Goal: Feedback & Contribution: Leave review/rating

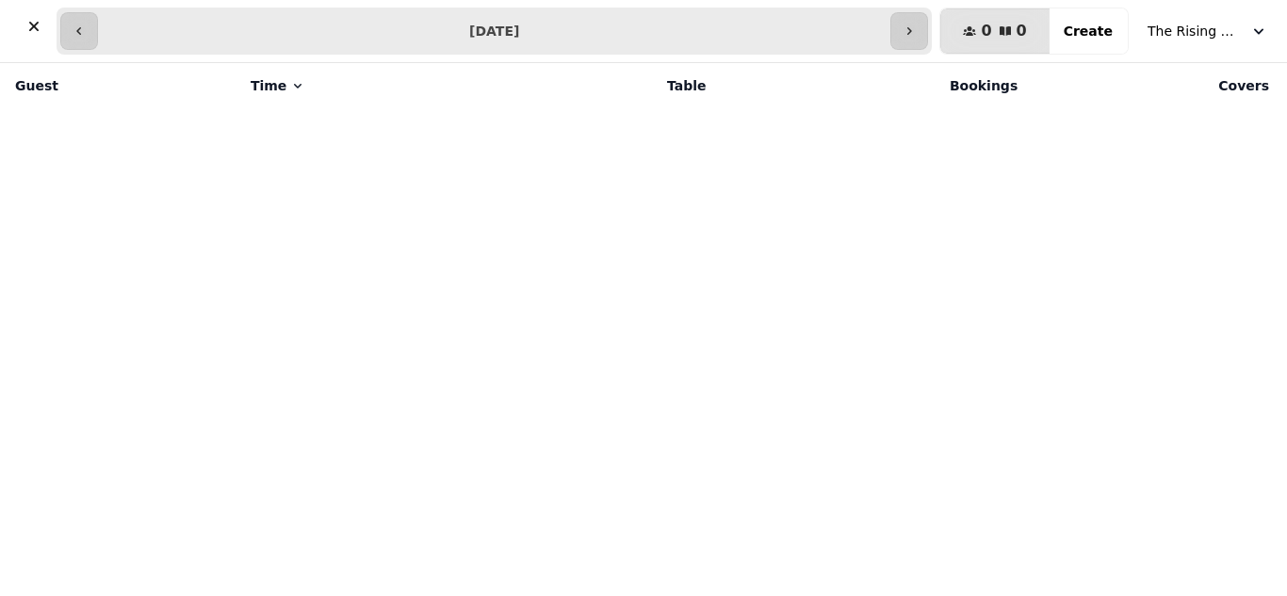
select select "**********"
select select "*"
select select "****"
click at [75, 39] on button "button" at bounding box center [79, 31] width 38 height 38
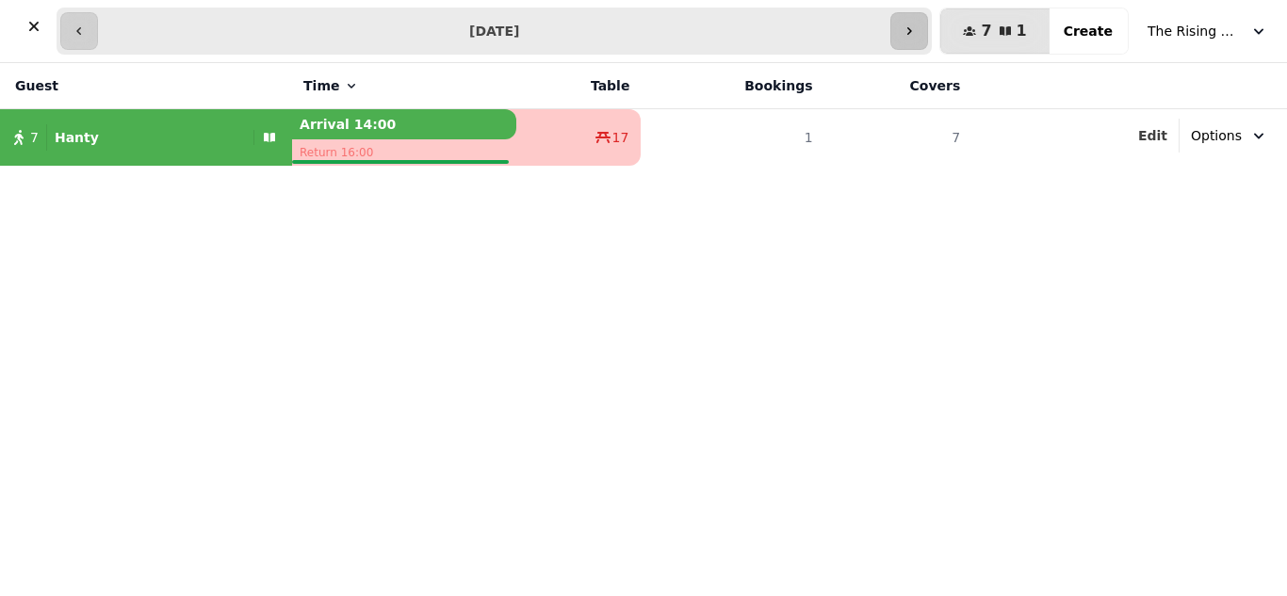
click at [916, 31] on icon "button" at bounding box center [908, 31] width 15 height 15
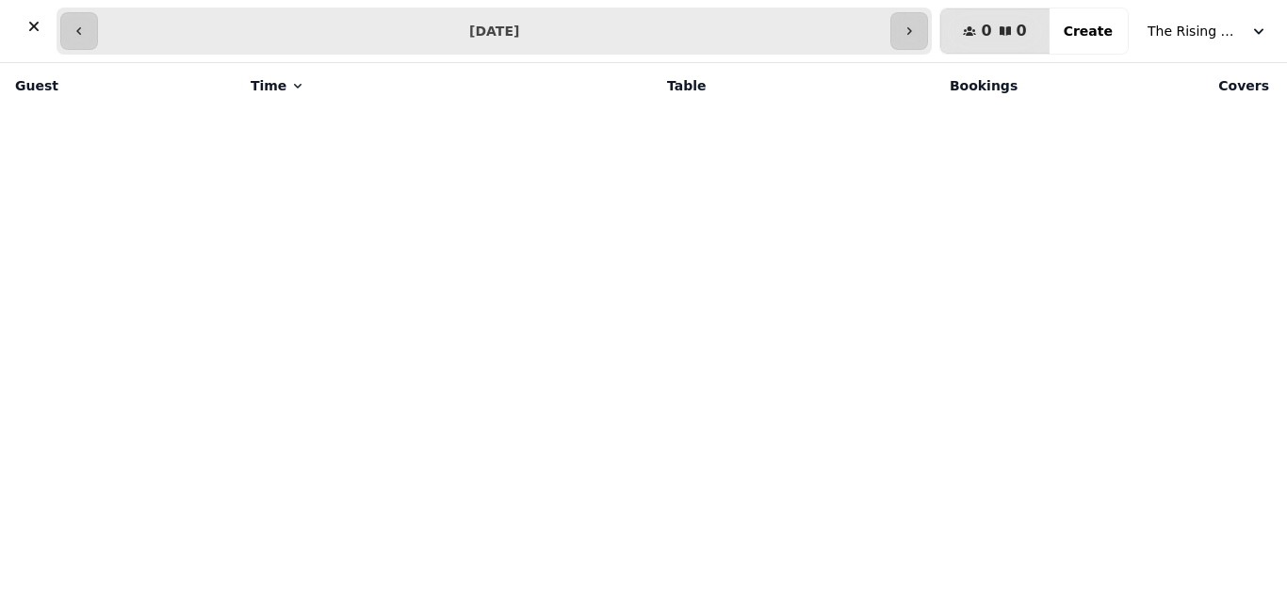
click at [886, 30] on input "**********" at bounding box center [494, 31] width 785 height 30
type input "**********"
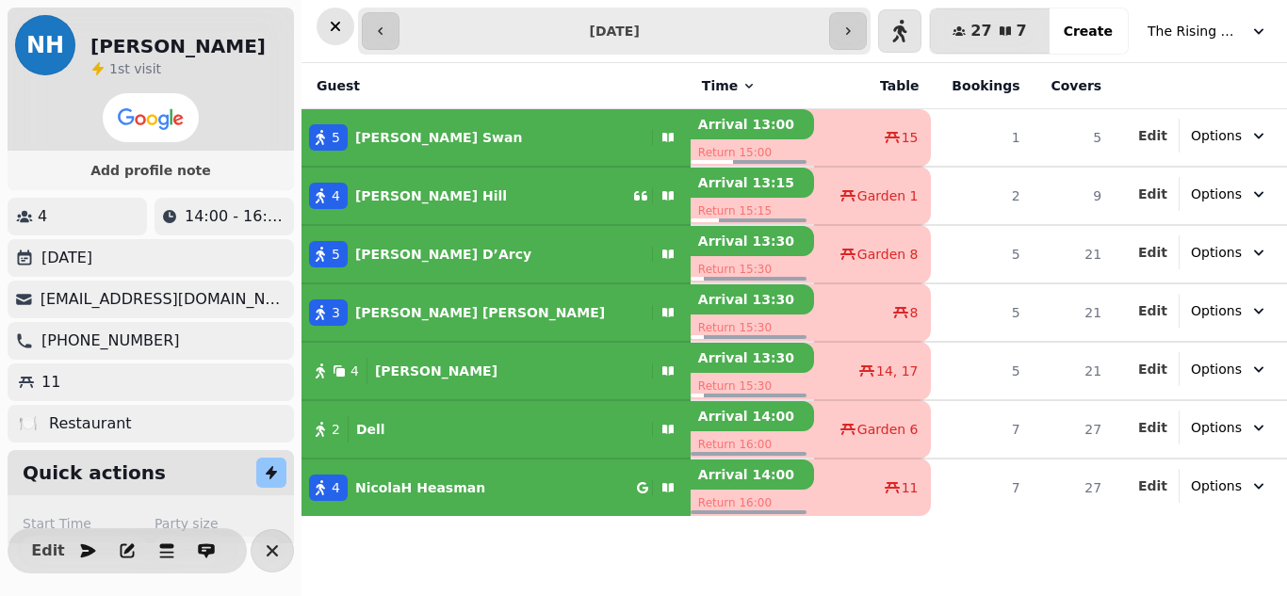
click at [333, 30] on icon "button" at bounding box center [335, 26] width 19 height 19
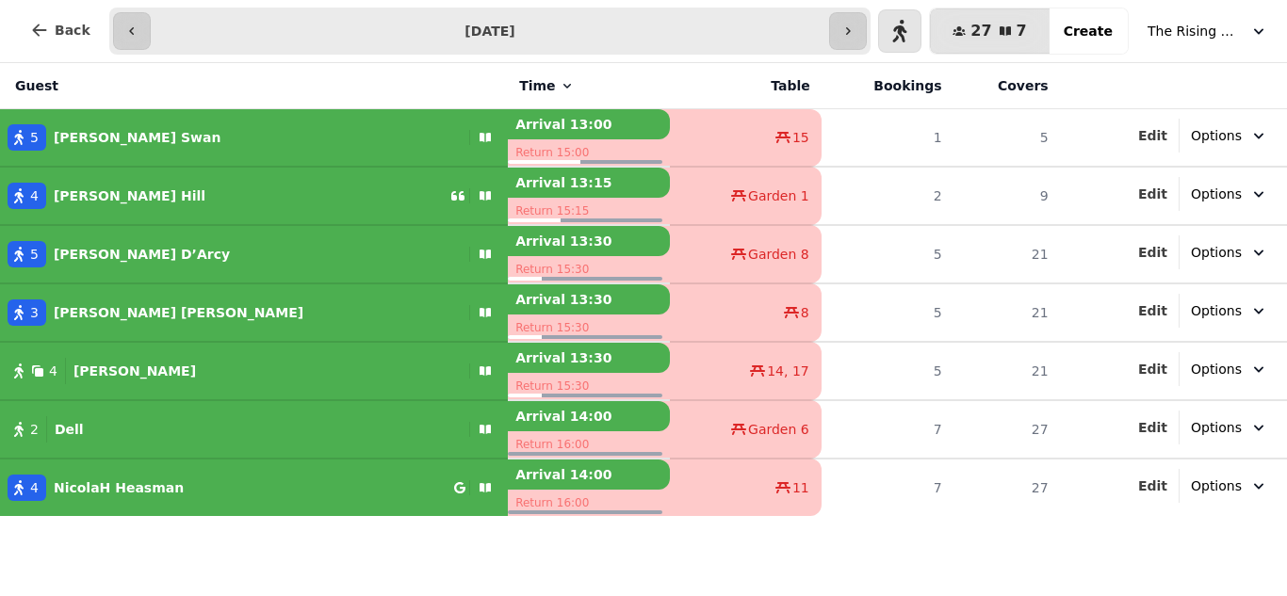
click at [860, 535] on div "Guest Time Table Bookings Covers 5 Kate Swan Arrival 13:00 Return 15:00 15 1 5 …" at bounding box center [643, 329] width 1287 height 533
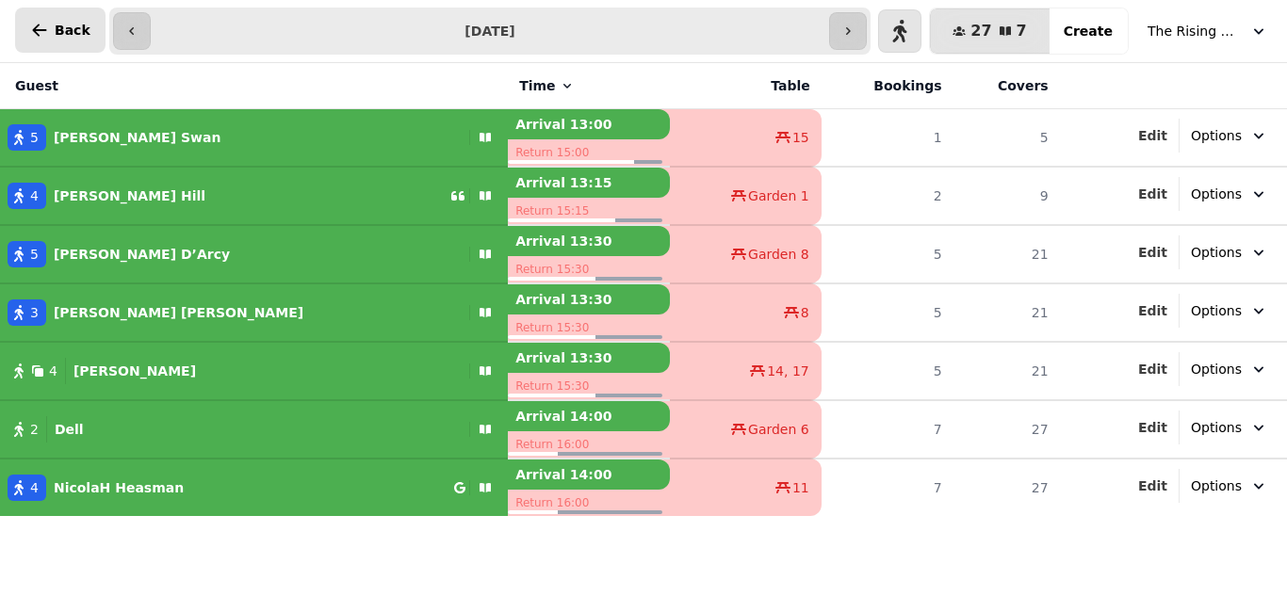
click at [43, 19] on button "Back" at bounding box center [60, 30] width 90 height 45
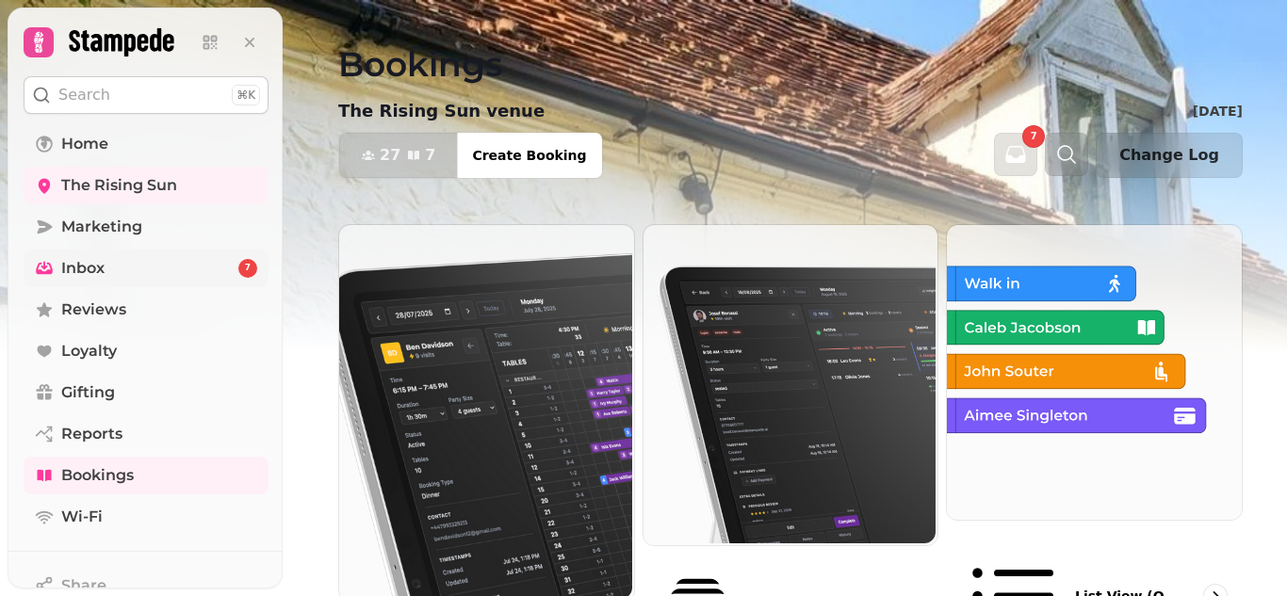
click at [87, 270] on span "Inbox" at bounding box center [82, 268] width 43 height 23
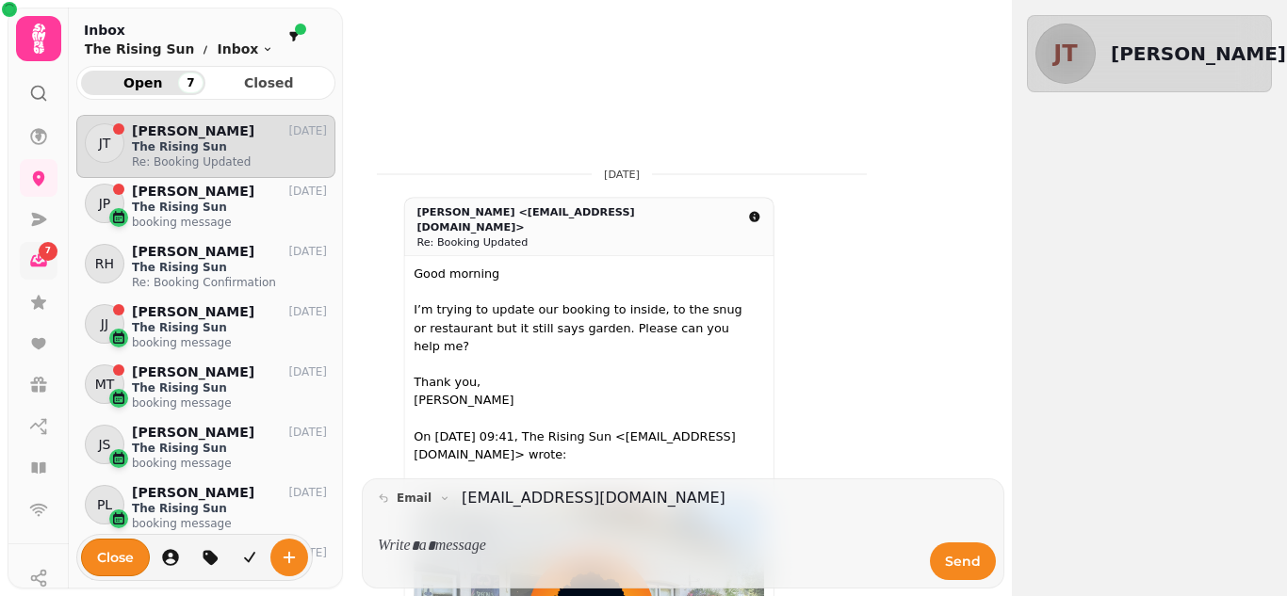
scroll to position [465, 259]
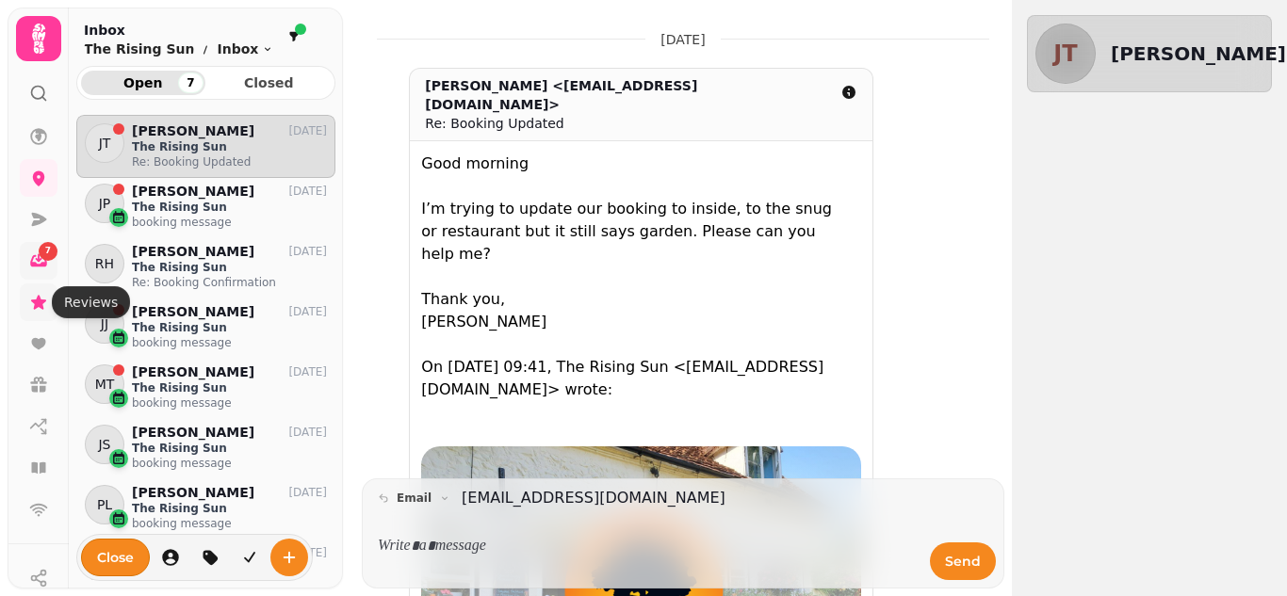
click at [41, 296] on icon at bounding box center [38, 302] width 19 height 19
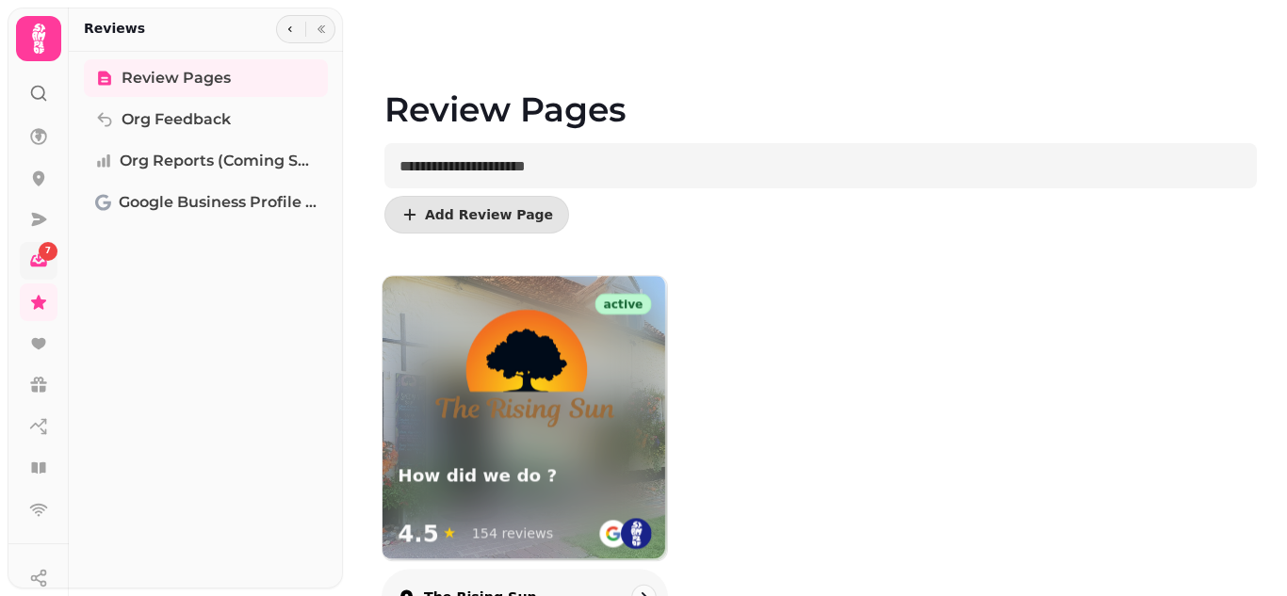
click at [634, 348] on div at bounding box center [524, 353] width 284 height 154
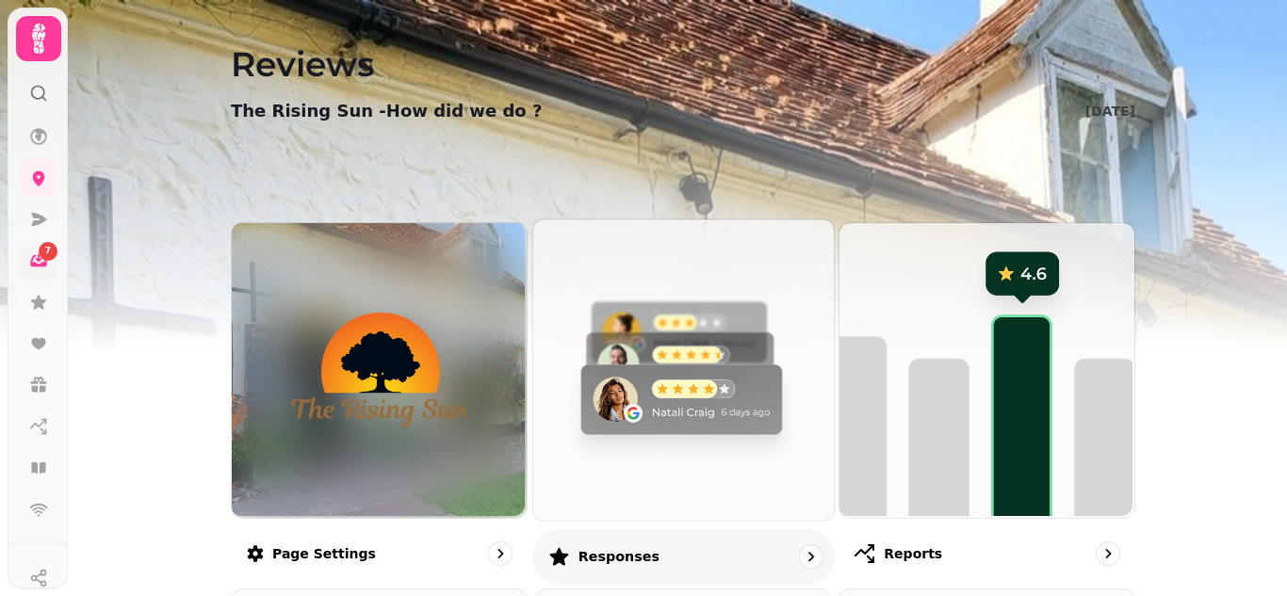
click at [707, 412] on img at bounding box center [680, 368] width 300 height 300
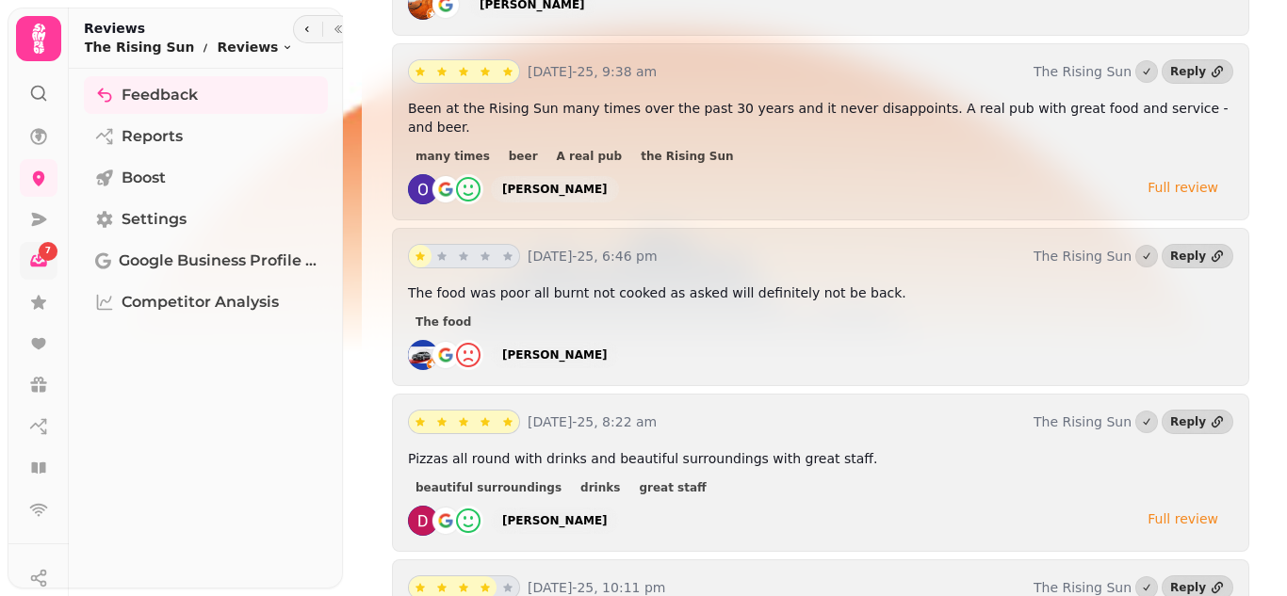
scroll to position [723, 0]
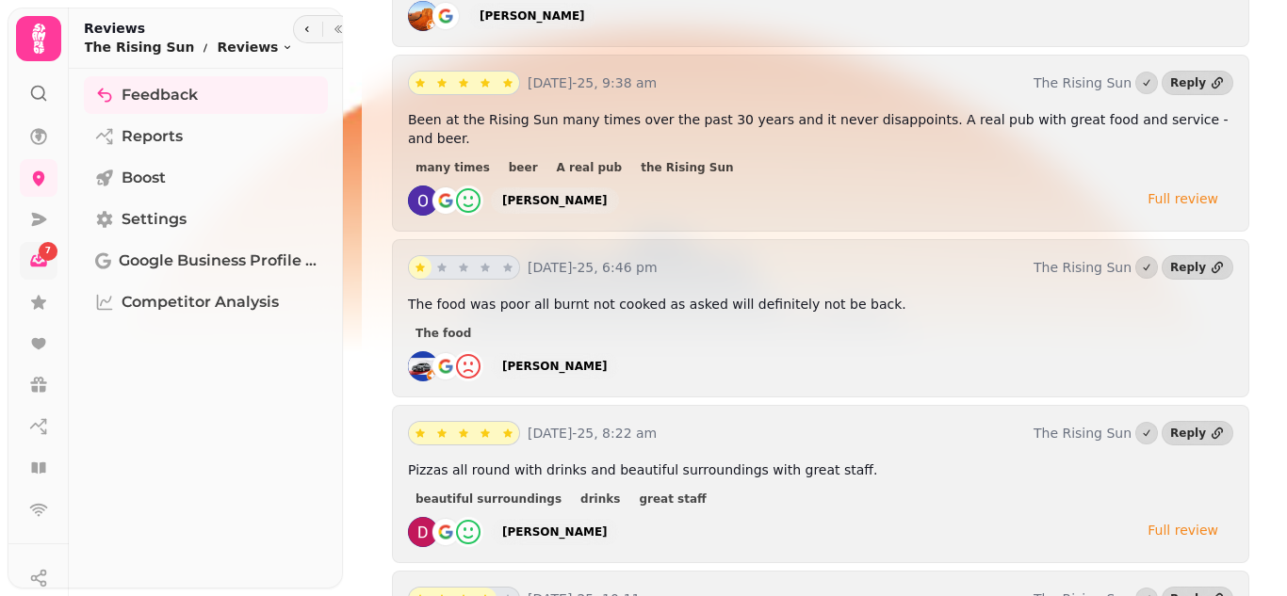
click at [423, 351] on img at bounding box center [423, 366] width 30 height 30
click at [562, 359] on div "[PERSON_NAME]" at bounding box center [554, 366] width 105 height 15
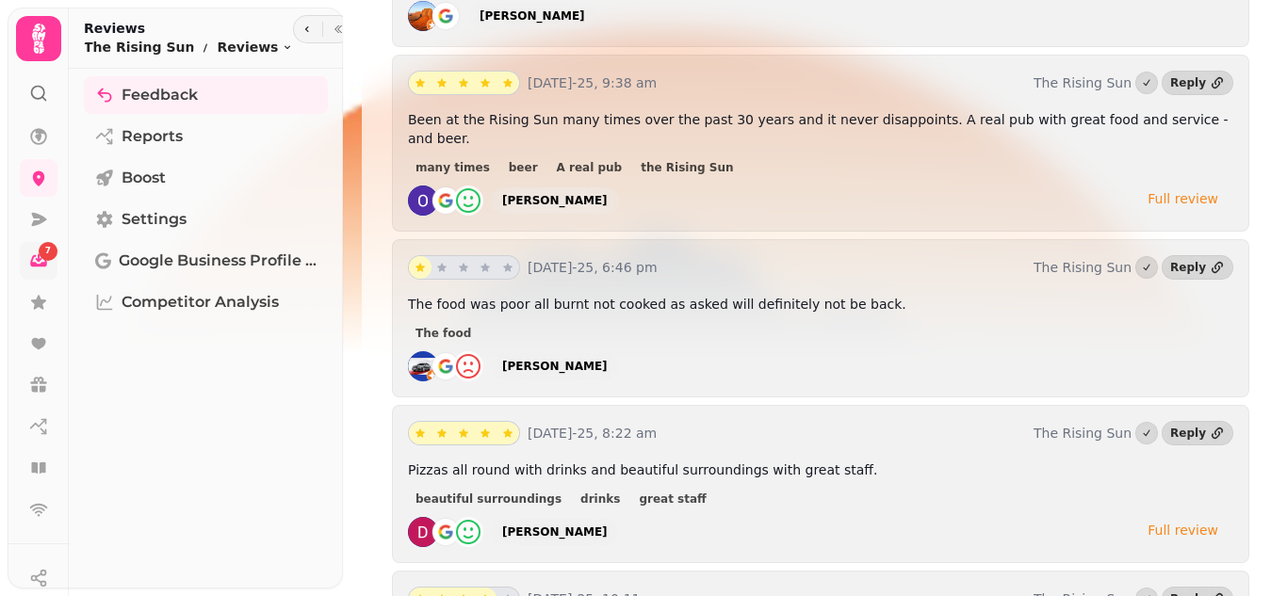
click at [562, 359] on div "[PERSON_NAME]" at bounding box center [554, 366] width 105 height 15
click at [545, 359] on div "[PERSON_NAME]" at bounding box center [554, 366] width 105 height 15
click at [421, 351] on img at bounding box center [423, 366] width 30 height 30
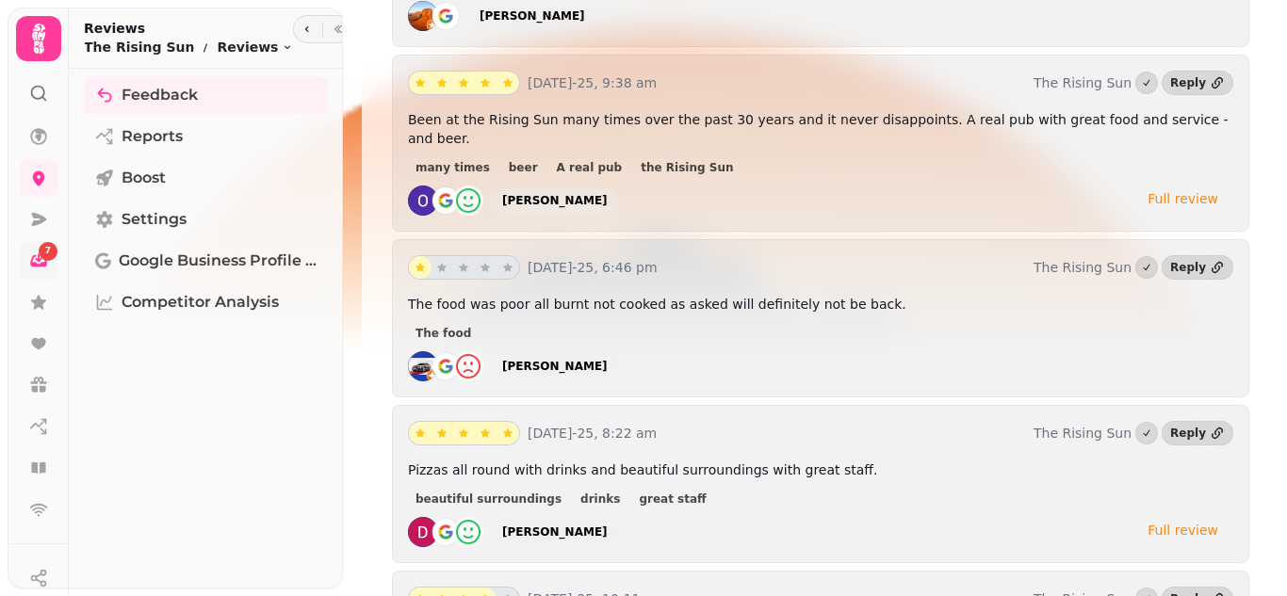
click at [421, 351] on img at bounding box center [423, 366] width 30 height 30
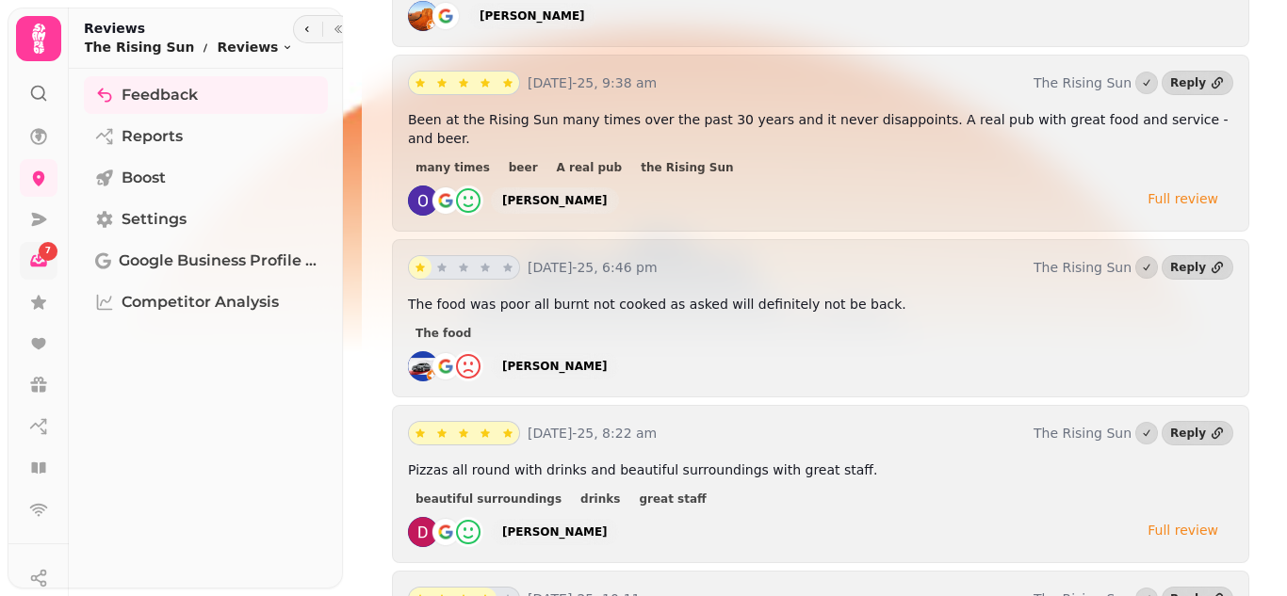
click at [421, 351] on img at bounding box center [423, 366] width 30 height 30
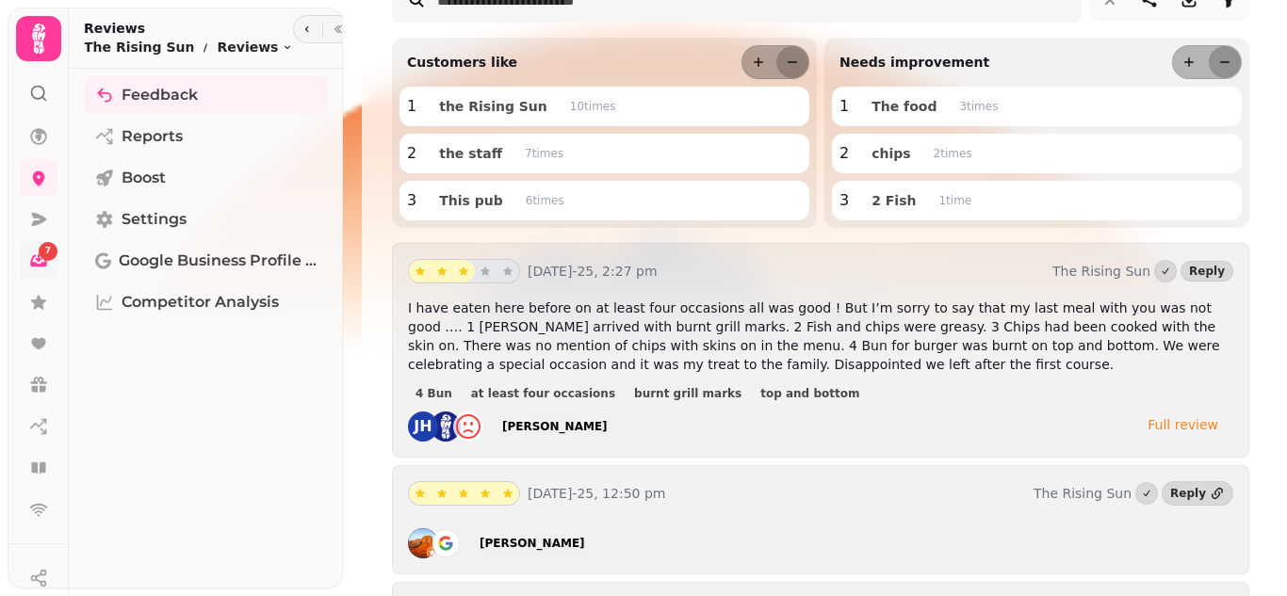
scroll to position [158, 0]
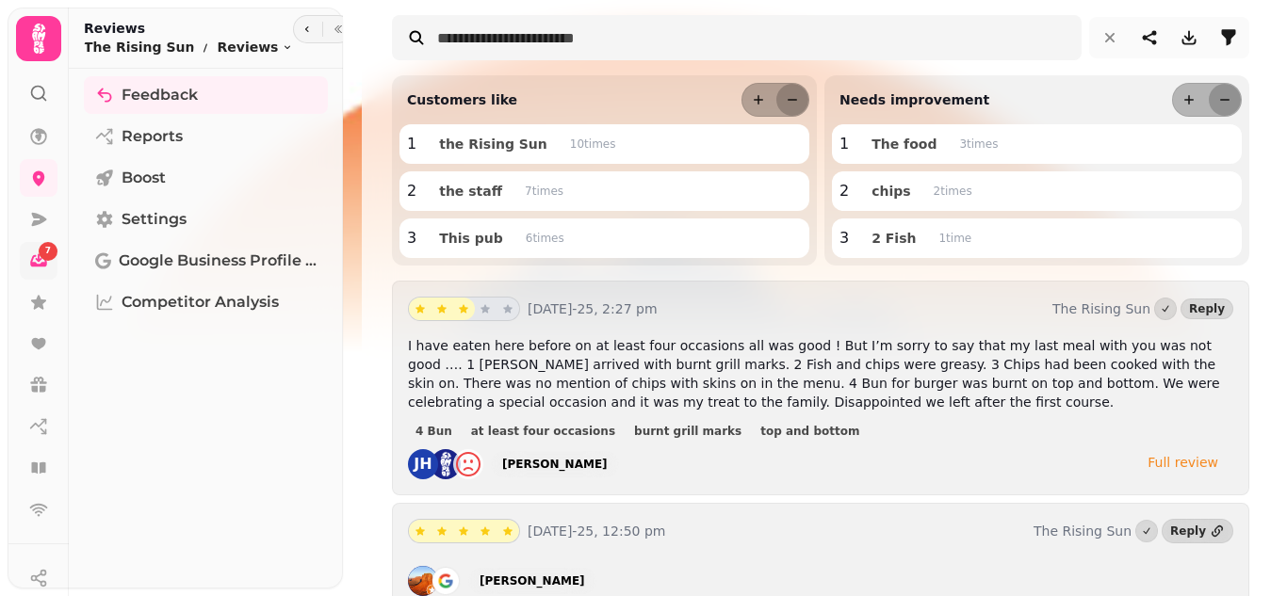
click at [1186, 467] on div "Full review" at bounding box center [1182, 462] width 71 height 19
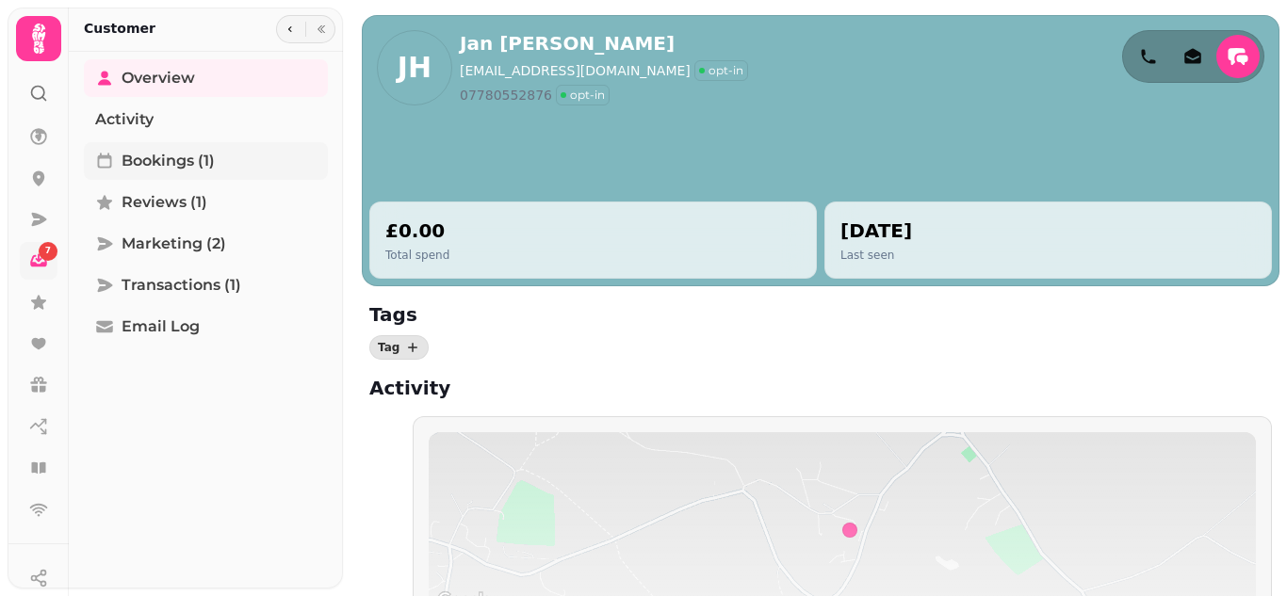
click at [189, 162] on span "Bookings (1)" at bounding box center [168, 161] width 93 height 23
select select "**"
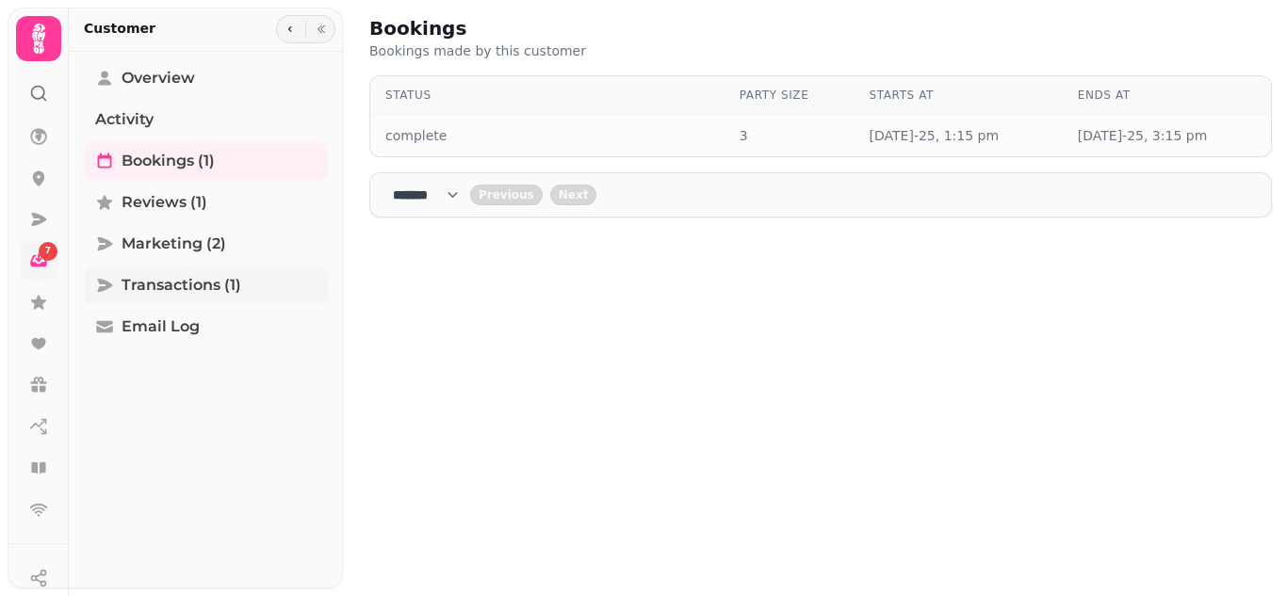
click at [202, 289] on span "Transactions (1)" at bounding box center [182, 285] width 120 height 23
select select "**"
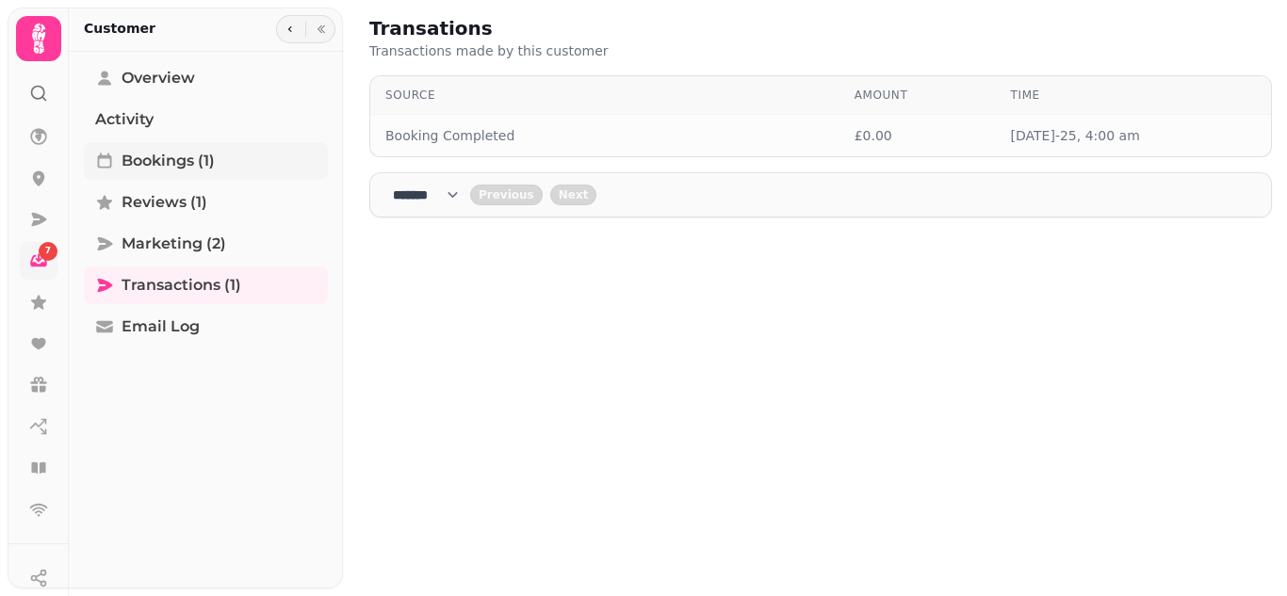
click at [151, 154] on span "Bookings (1)" at bounding box center [168, 161] width 93 height 23
select select "**"
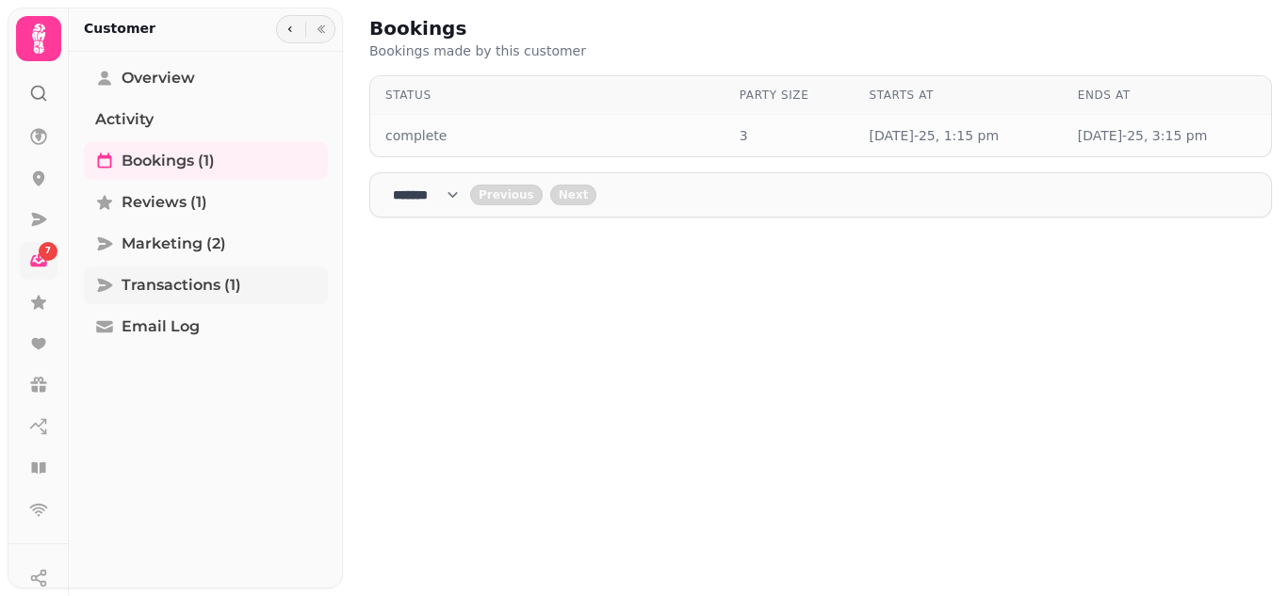
click at [176, 284] on span "Transactions (1)" at bounding box center [182, 285] width 120 height 23
select select "**"
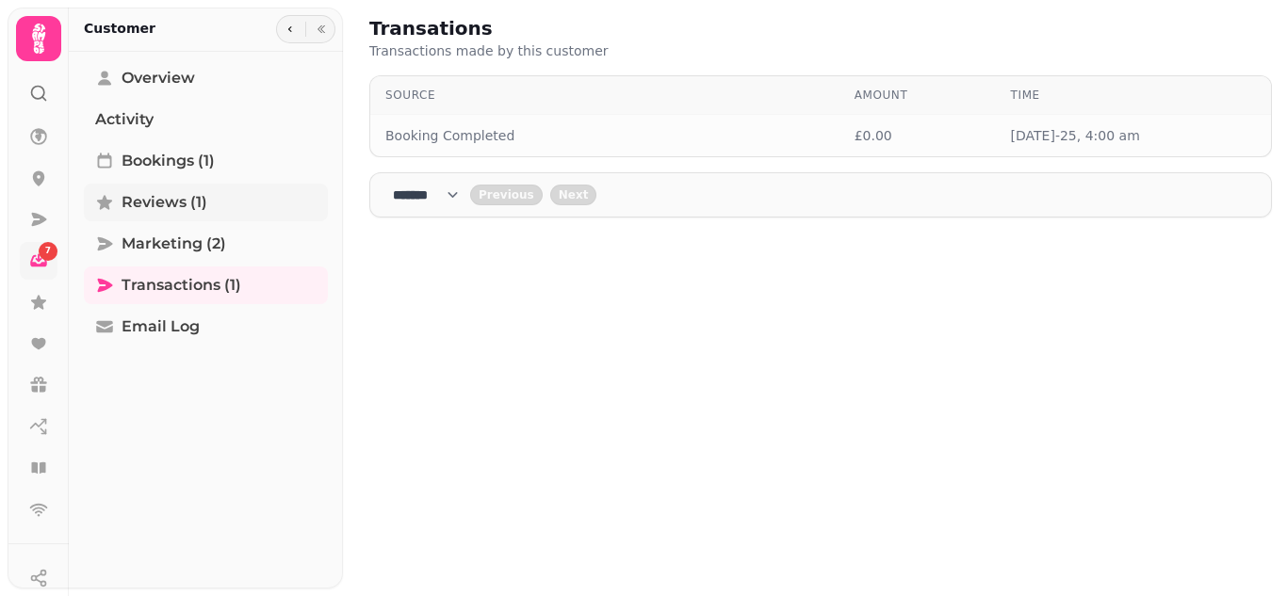
click at [156, 198] on span "Reviews (1)" at bounding box center [165, 202] width 86 height 23
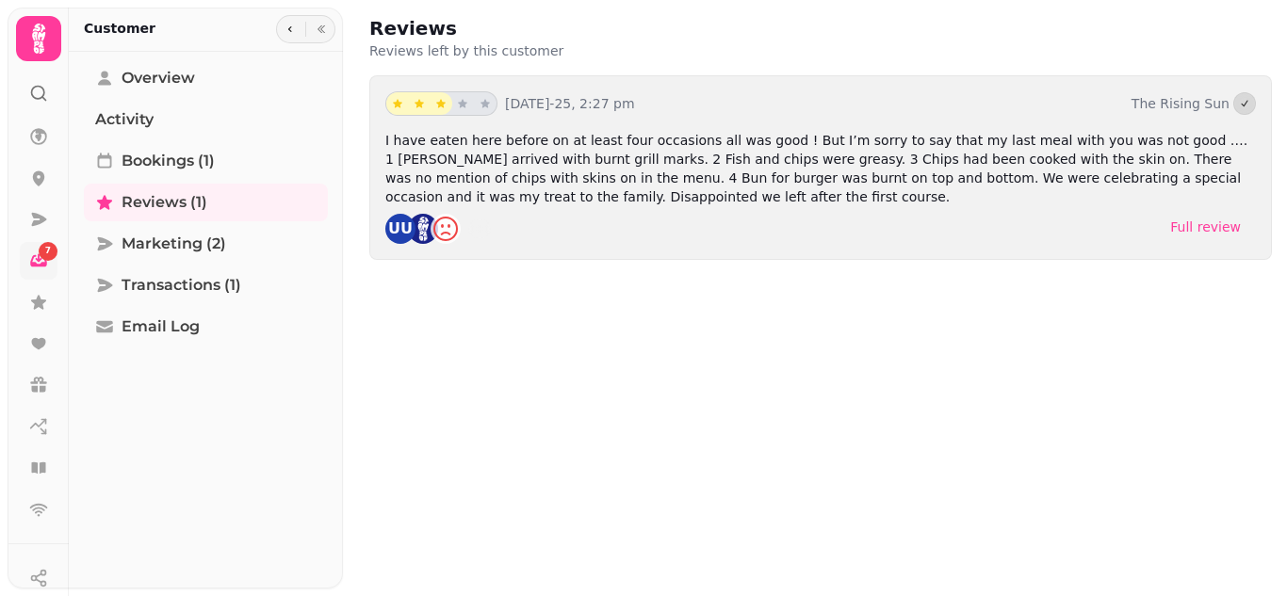
click at [1190, 231] on div "Full review" at bounding box center [1205, 227] width 71 height 19
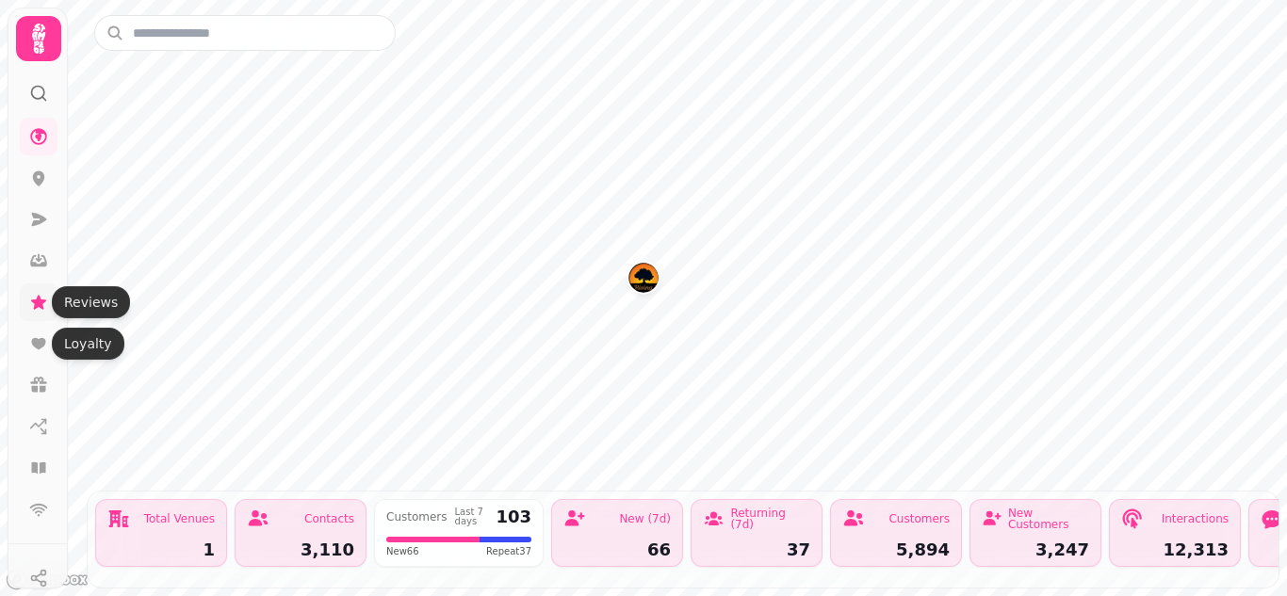
click at [45, 311] on icon at bounding box center [38, 302] width 19 height 19
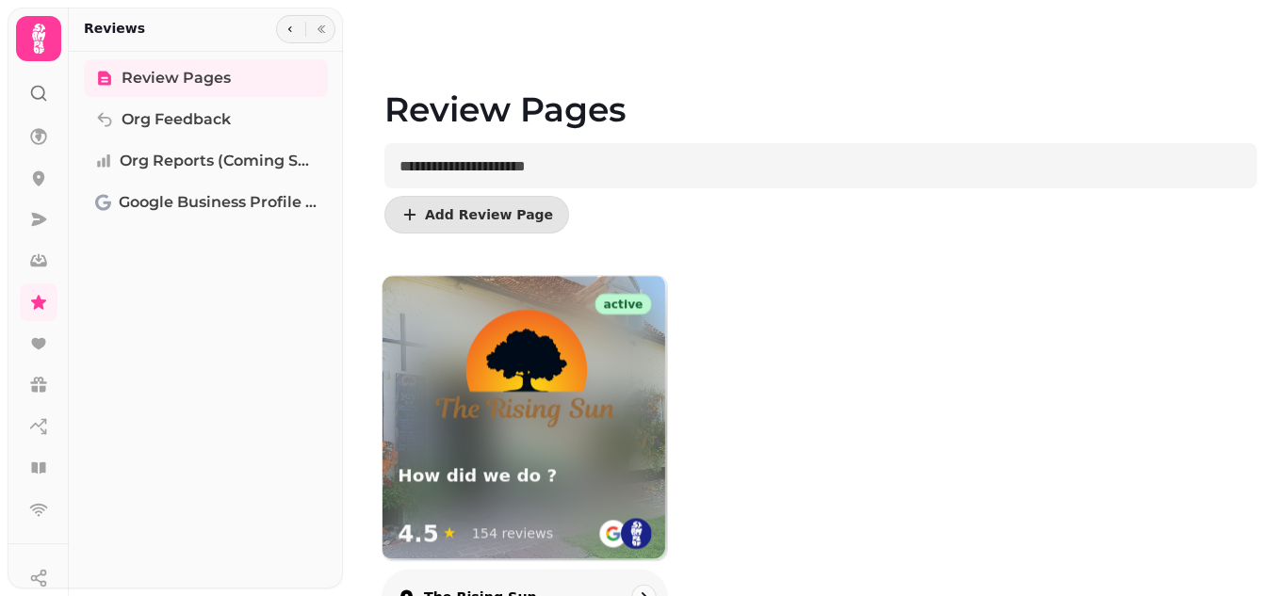
click at [565, 429] on img at bounding box center [524, 368] width 185 height 123
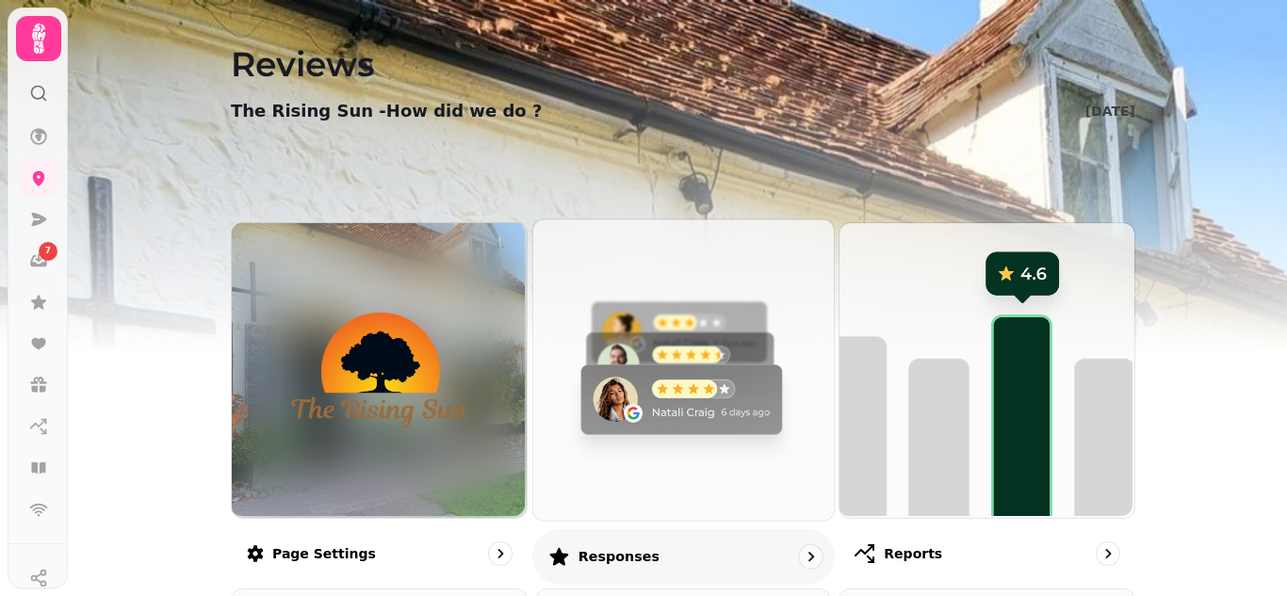
click at [681, 408] on img at bounding box center [680, 368] width 300 height 300
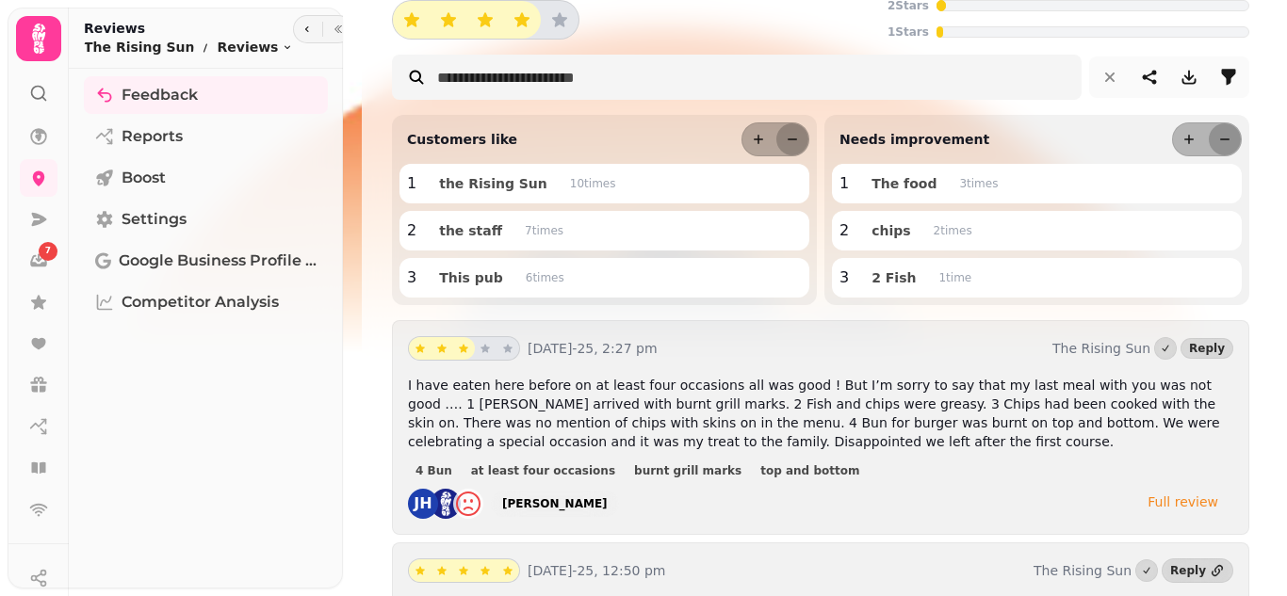
scroll to position [151, 0]
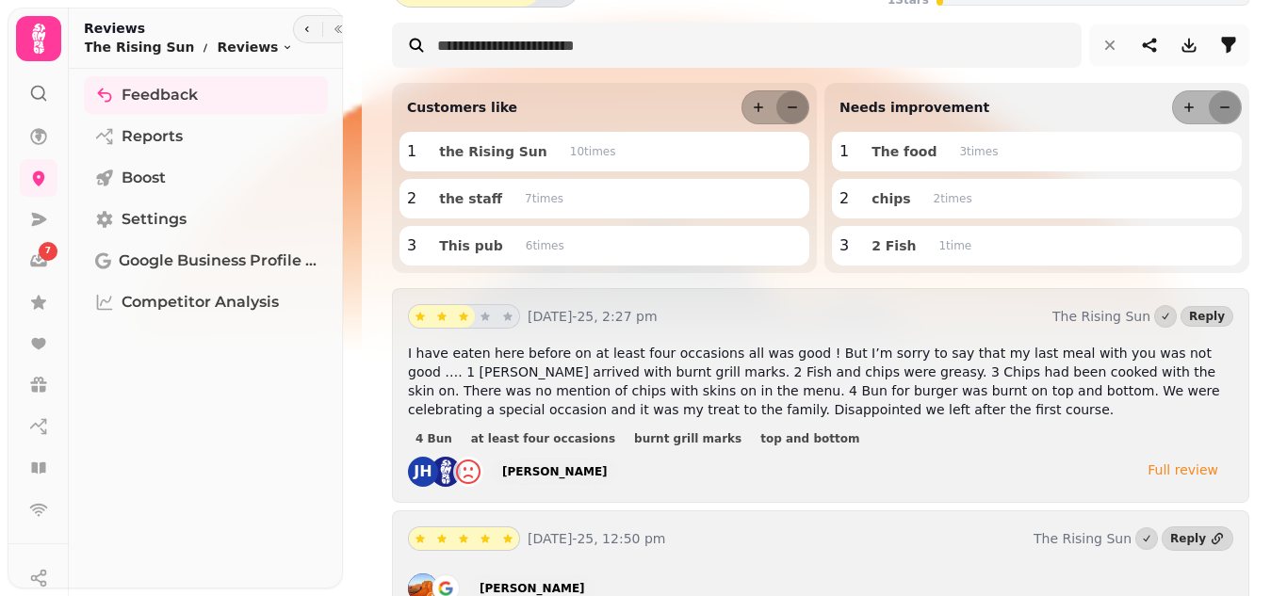
click at [1184, 475] on div "Full review" at bounding box center [1182, 470] width 71 height 19
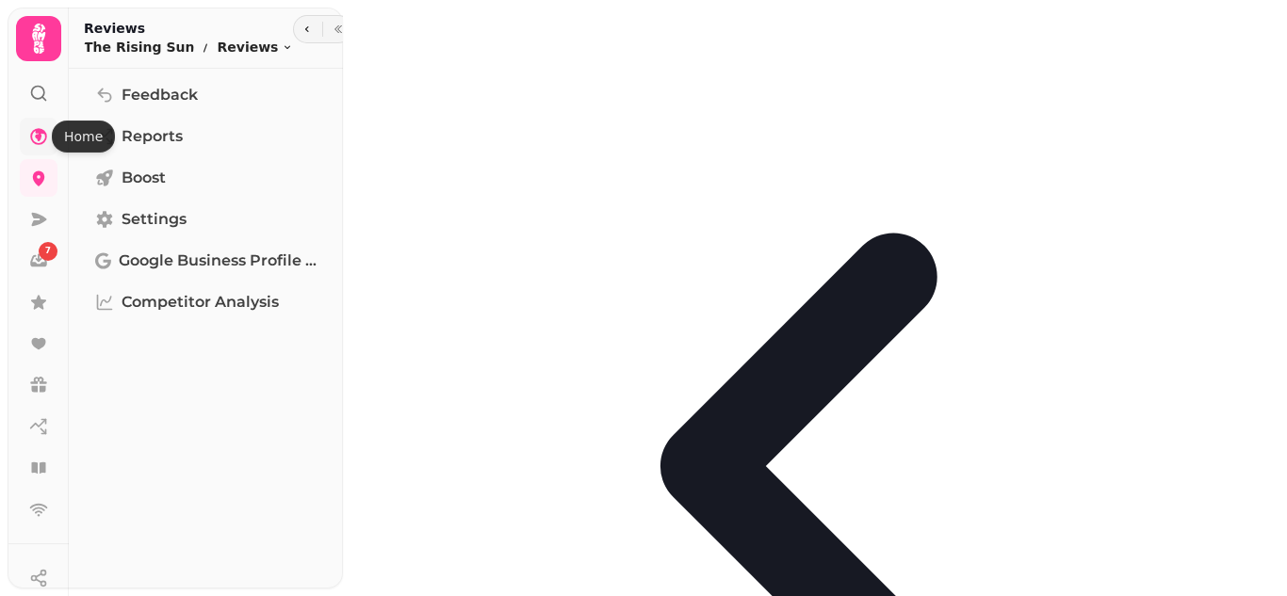
click at [38, 136] on icon at bounding box center [38, 136] width 17 height 17
